Goal: Transaction & Acquisition: Purchase product/service

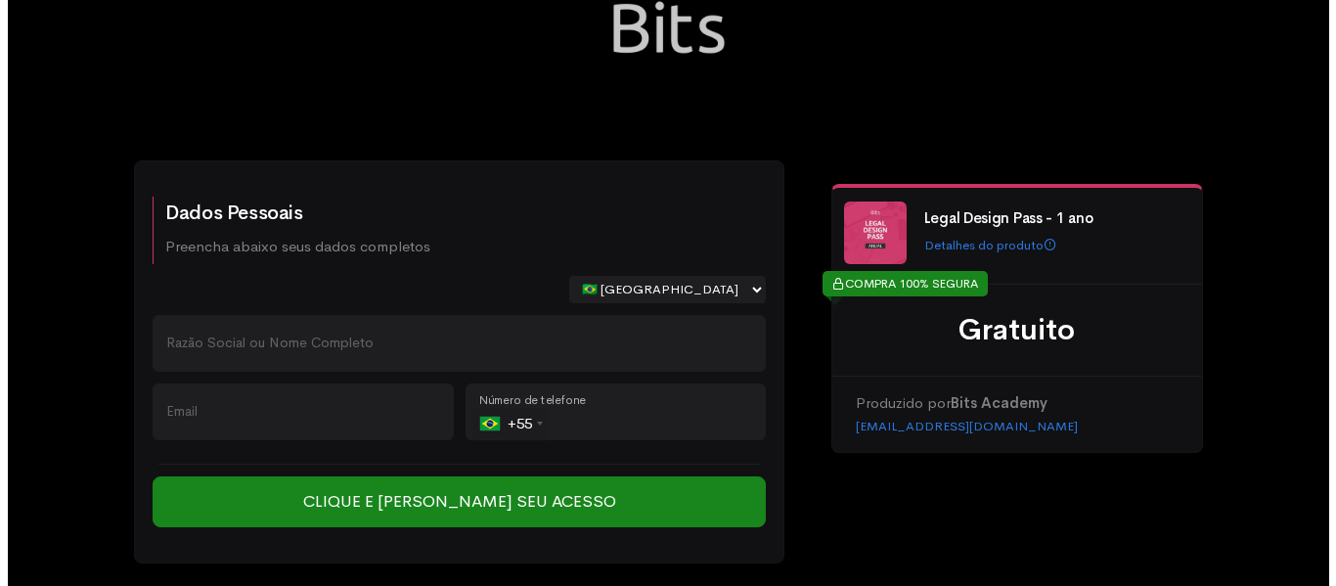
scroll to position [118, 0]
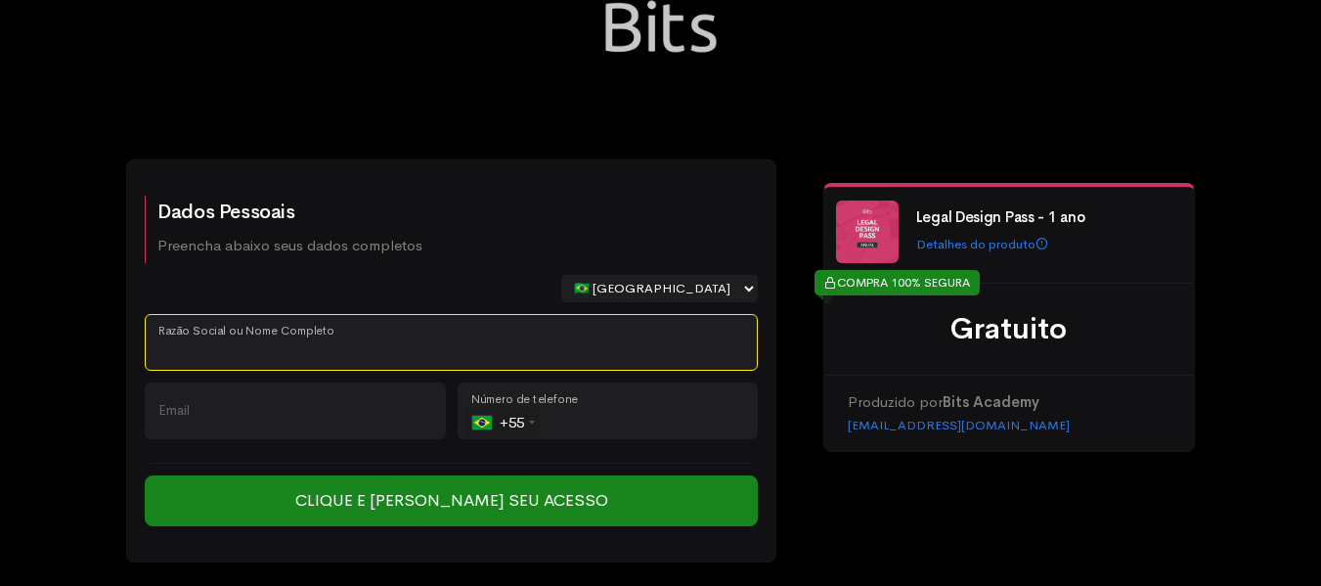
click at [427, 338] on input "Razão Social ou Nome Completo" at bounding box center [451, 342] width 613 height 57
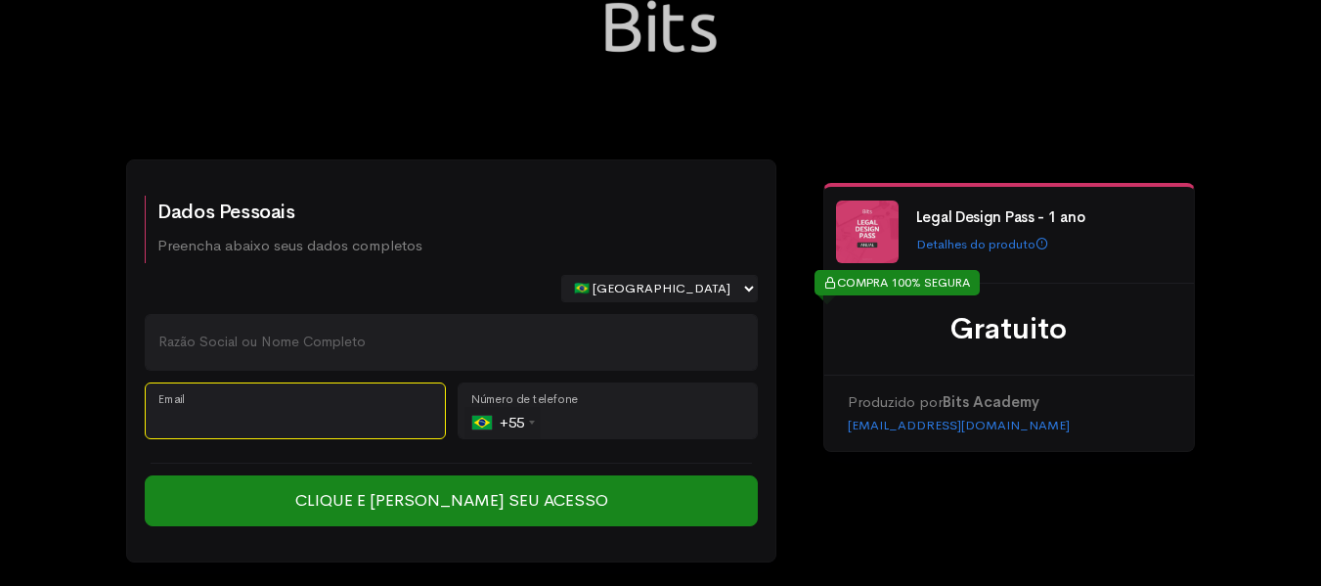
click at [223, 419] on input "Email" at bounding box center [295, 410] width 301 height 57
paste input "[EMAIL_ADDRESS][DOMAIN_NAME]"
type input "[EMAIL_ADDRESS][DOMAIN_NAME]"
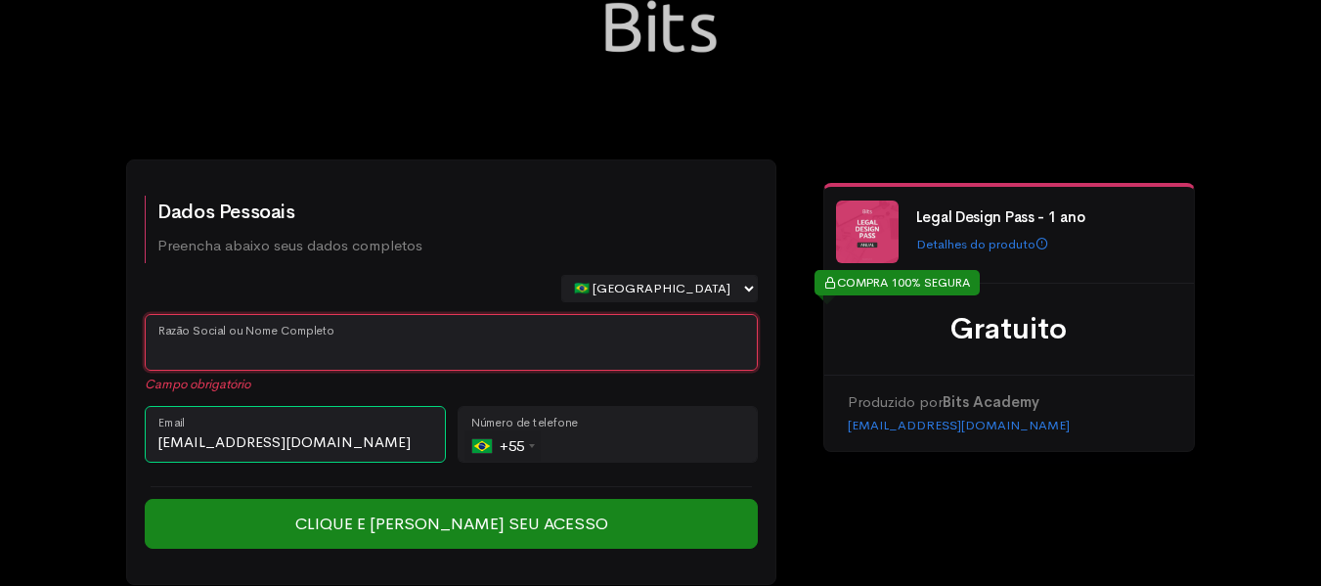
click at [253, 366] on input "Razão Social ou Nome Completo" at bounding box center [451, 342] width 613 height 57
type input "c"
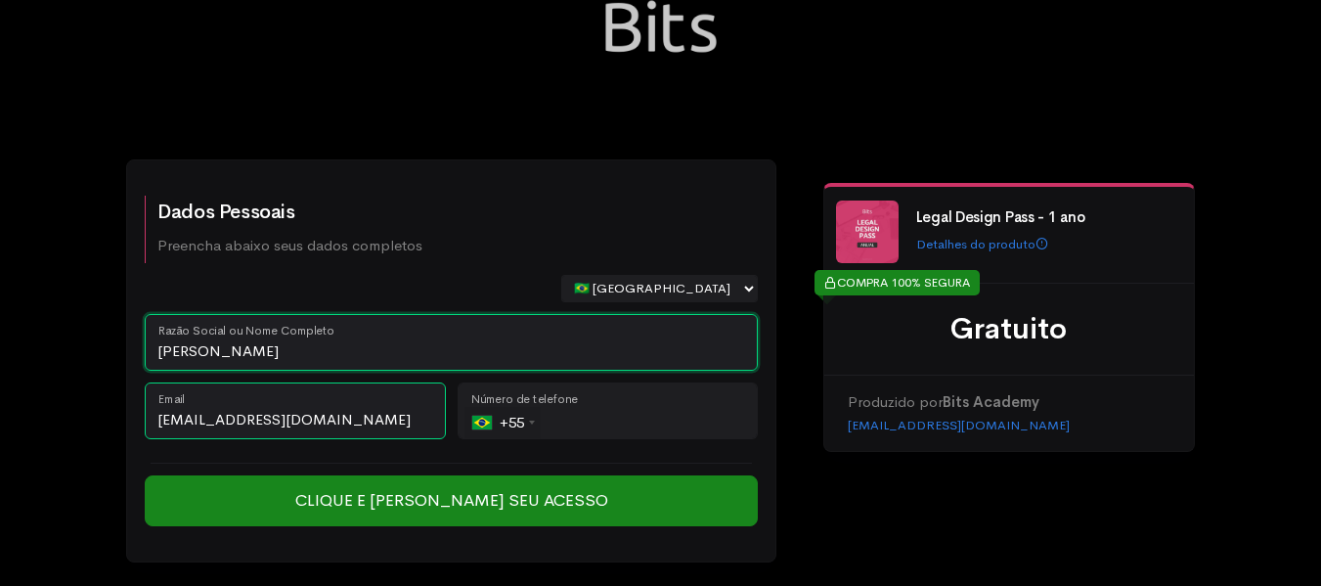
type input "[PERSON_NAME]"
click at [703, 431] on input "tel" at bounding box center [608, 410] width 301 height 57
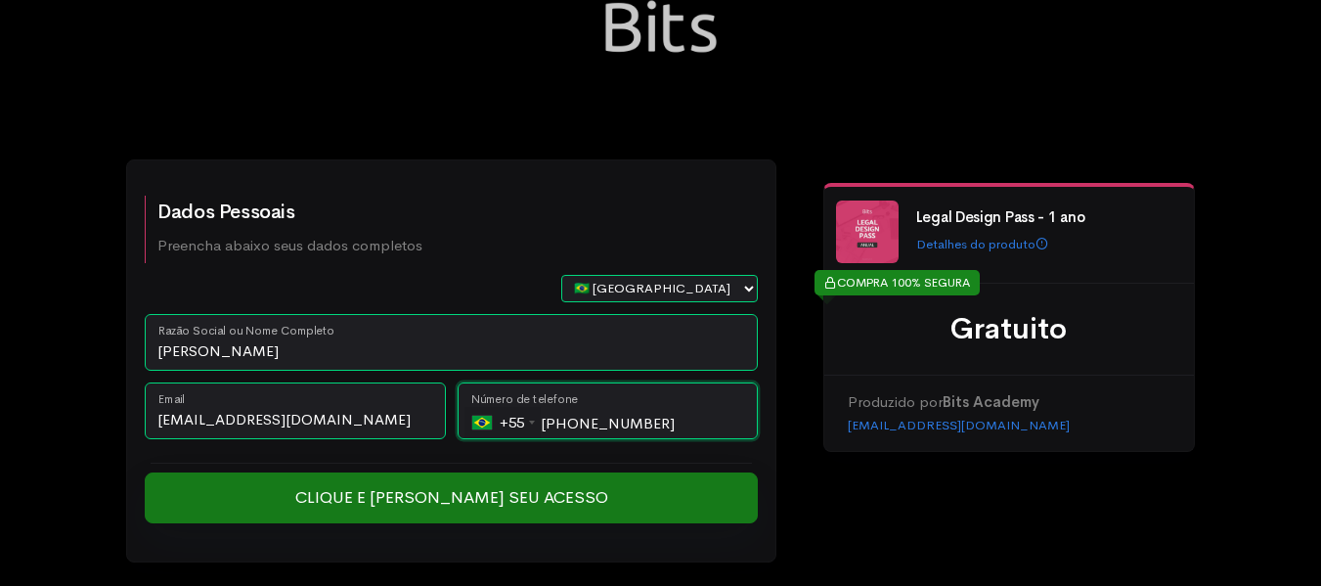
type input "[PHONE_NUMBER]"
click at [630, 514] on input "Clique e [PERSON_NAME] seu Acesso" at bounding box center [451, 497] width 613 height 51
